Goal: Entertainment & Leisure: Consume media (video, audio)

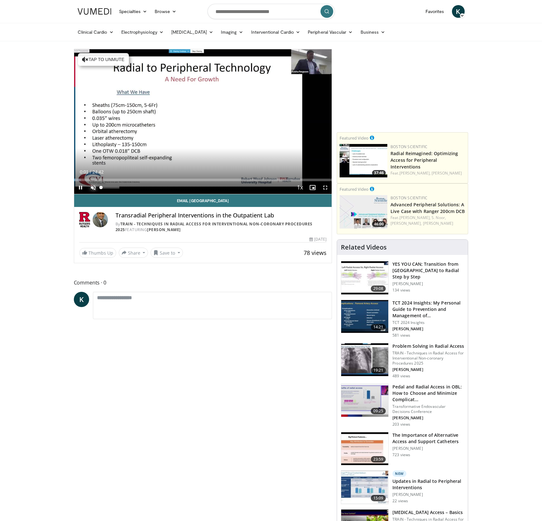
click at [93, 188] on span "Video Player" at bounding box center [93, 187] width 13 height 13
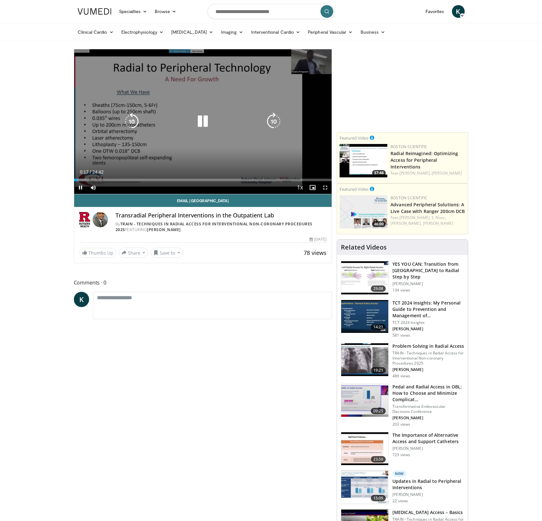
click at [273, 83] on div "10 seconds Tap to unmute" at bounding box center [203, 121] width 258 height 145
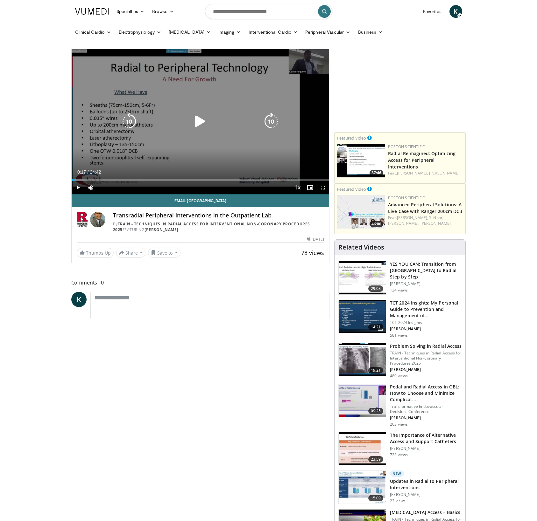
click at [217, 104] on div "10 seconds Tap to unmute" at bounding box center [201, 121] width 258 height 145
click at [267, 114] on icon "Video Player" at bounding box center [271, 122] width 18 height 18
click at [199, 117] on icon "Video Player" at bounding box center [200, 122] width 18 height 18
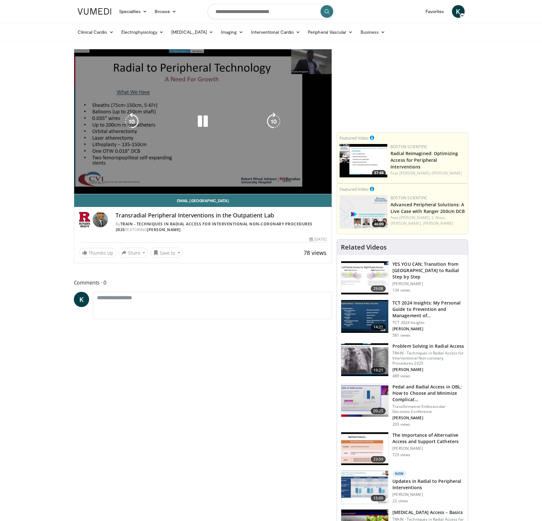
click at [294, 128] on div "10 seconds Tap to unmute" at bounding box center [203, 121] width 258 height 145
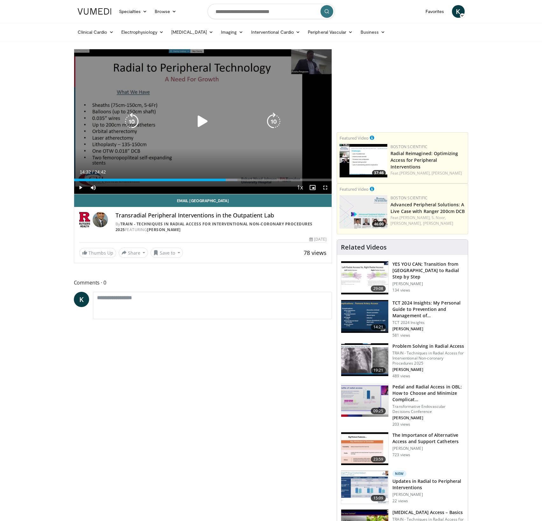
click at [100, 94] on div "10 seconds Tap to unmute" at bounding box center [203, 121] width 258 height 145
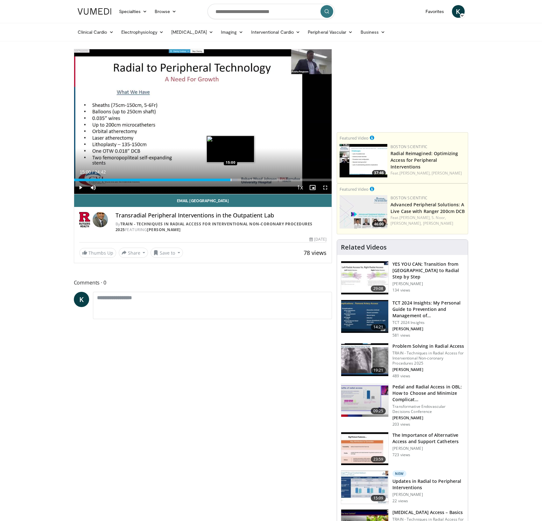
click at [231, 179] on div "Progress Bar" at bounding box center [231, 180] width 1 height 3
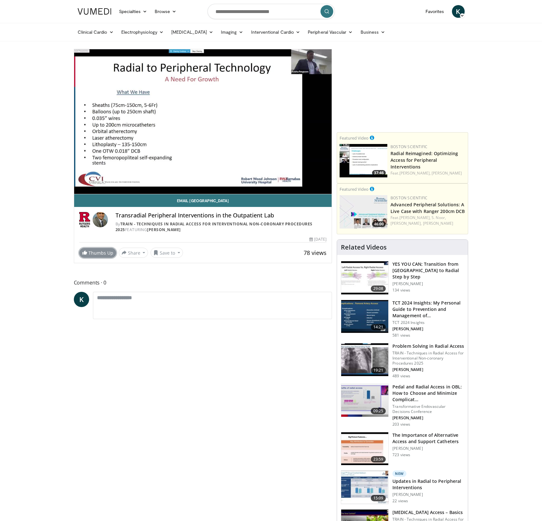
click at [92, 252] on link "Thumbs Up" at bounding box center [97, 253] width 37 height 10
